Goal: Transaction & Acquisition: Purchase product/service

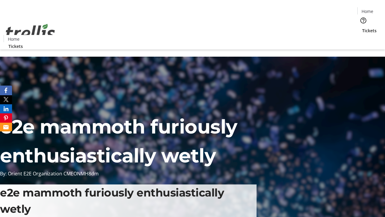
click at [362, 27] on span "Tickets" at bounding box center [369, 30] width 14 height 6
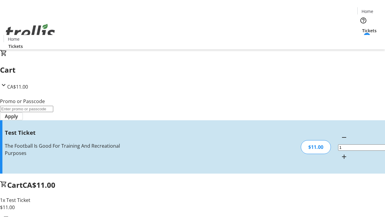
type input "UNLOCK"
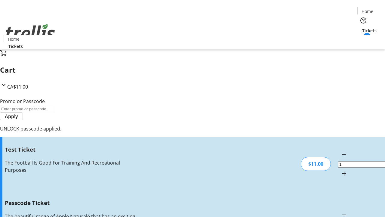
type input "5"
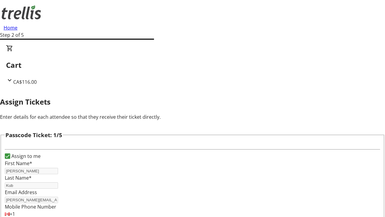
type input "[PERSON_NAME]"
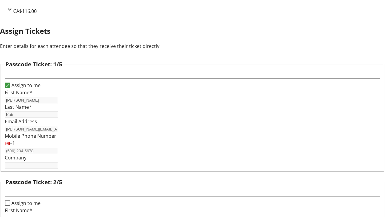
type input "[PERSON_NAME]"
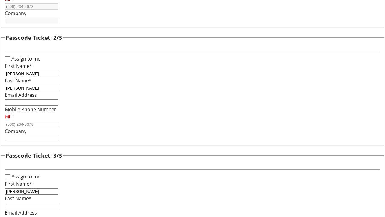
type input "[PERSON_NAME]"
type input "Kuvalis"
type input "[PERSON_NAME]"
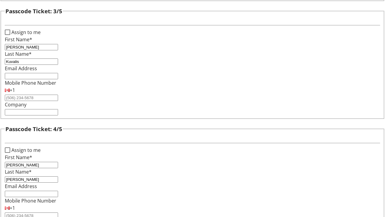
type input "[PERSON_NAME]"
checkbox input "true"
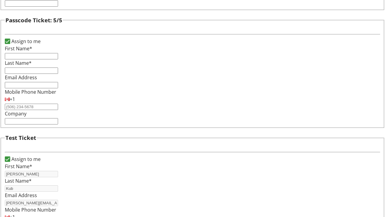
type input "[PERSON_NAME]"
type input "Kub"
type input "[PERSON_NAME][EMAIL_ADDRESS][DOMAIN_NAME]"
